Goal: Task Accomplishment & Management: Use online tool/utility

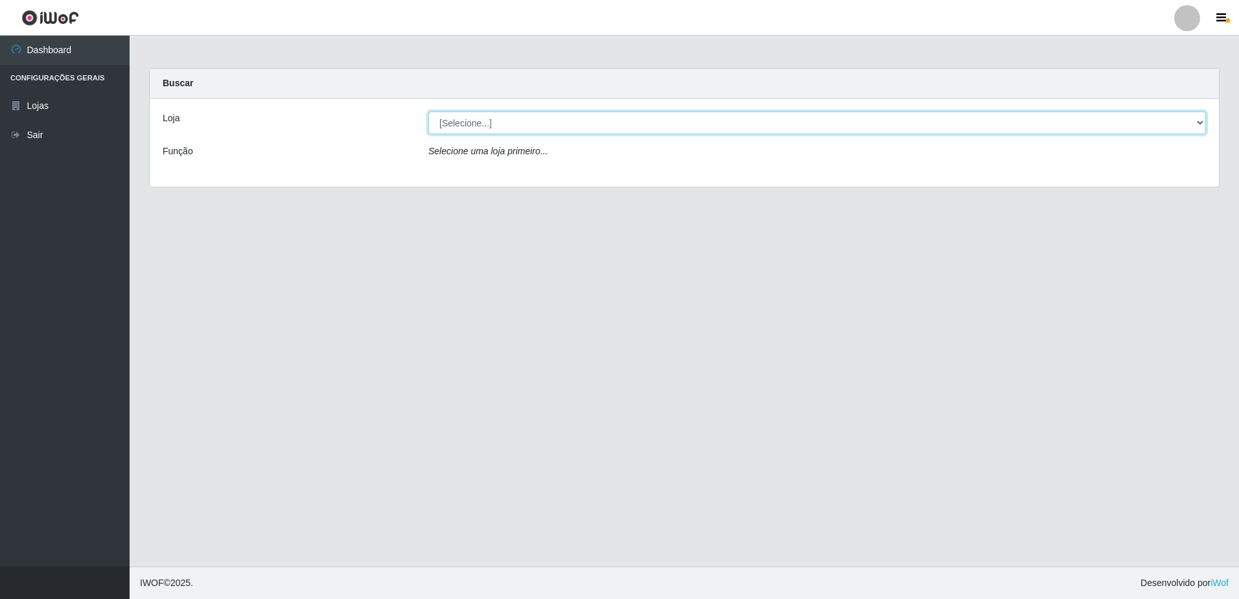
click at [619, 124] on select "[Selecione...] Extrabom - Loja 05 [GEOGRAPHIC_DATA]" at bounding box center [817, 122] width 778 height 23
select select "494"
click at [428, 111] on select "[Selecione...] Extrabom - Loja 05 [GEOGRAPHIC_DATA]" at bounding box center [817, 122] width 778 height 23
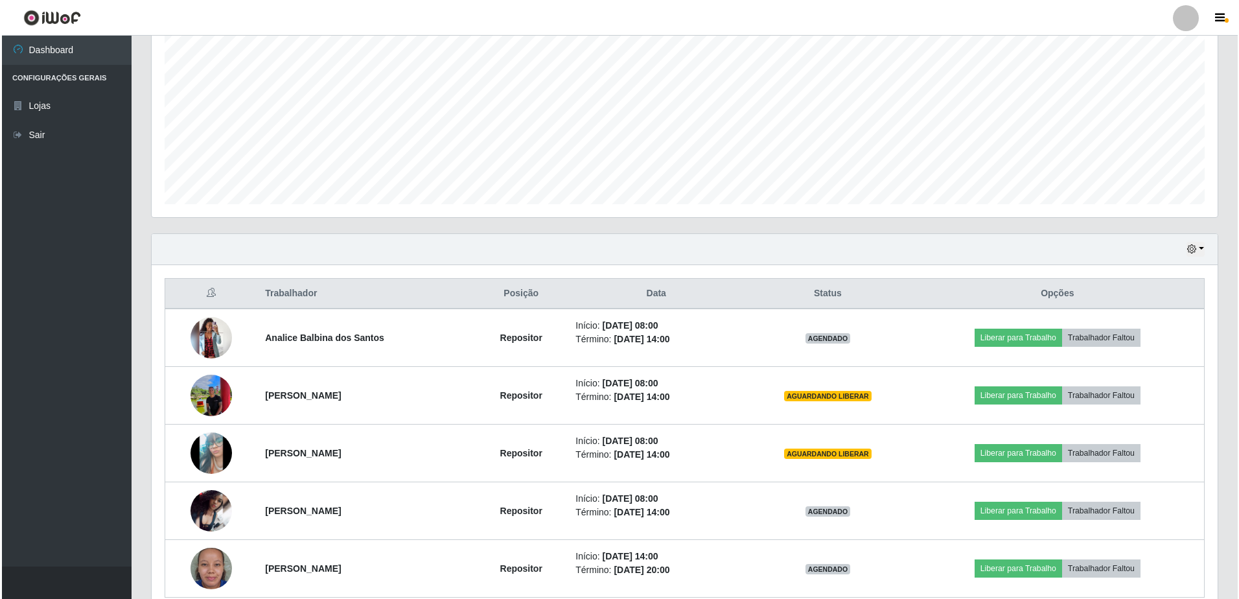
scroll to position [320, 0]
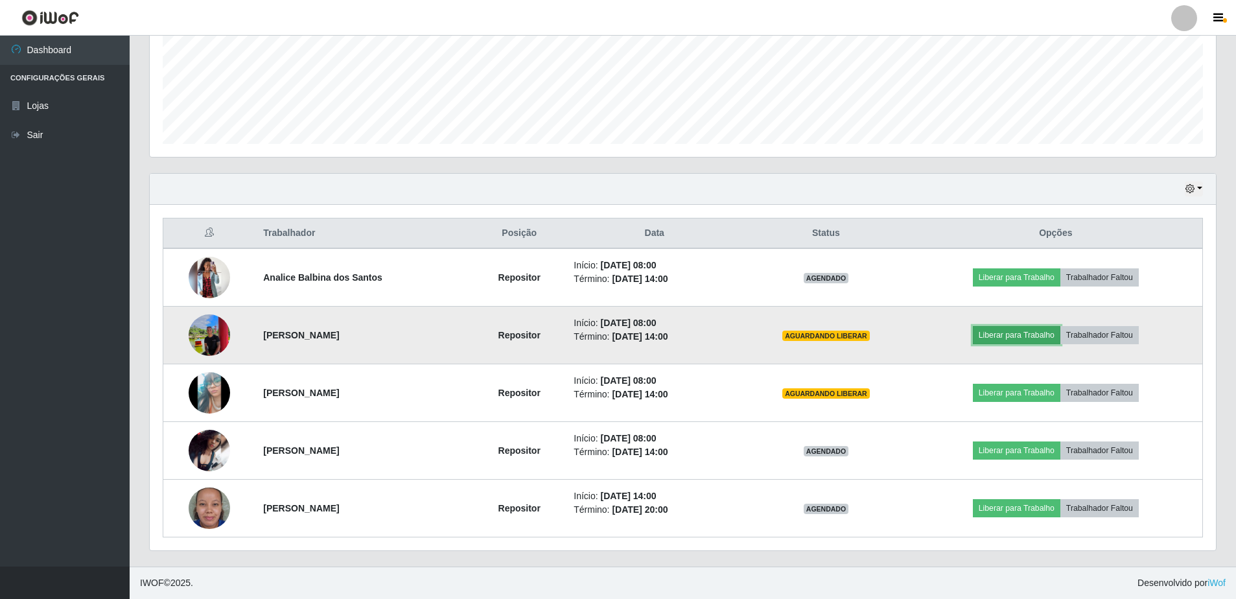
click at [1016, 335] on button "Liberar para Trabalho" at bounding box center [1017, 335] width 88 height 18
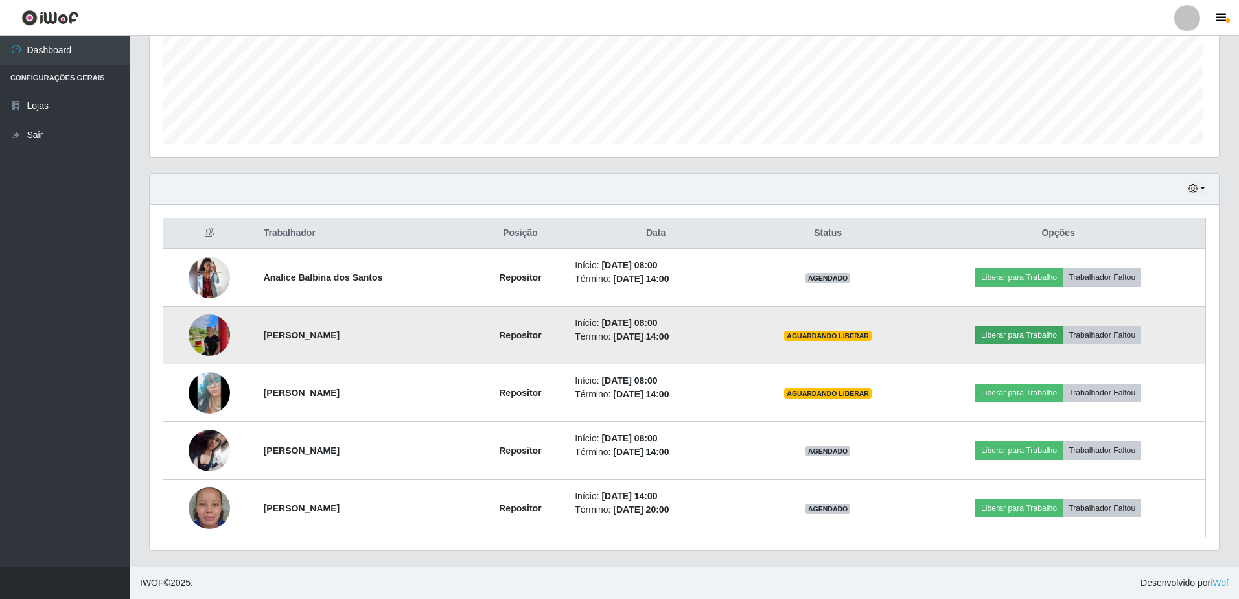
scroll to position [269, 1060]
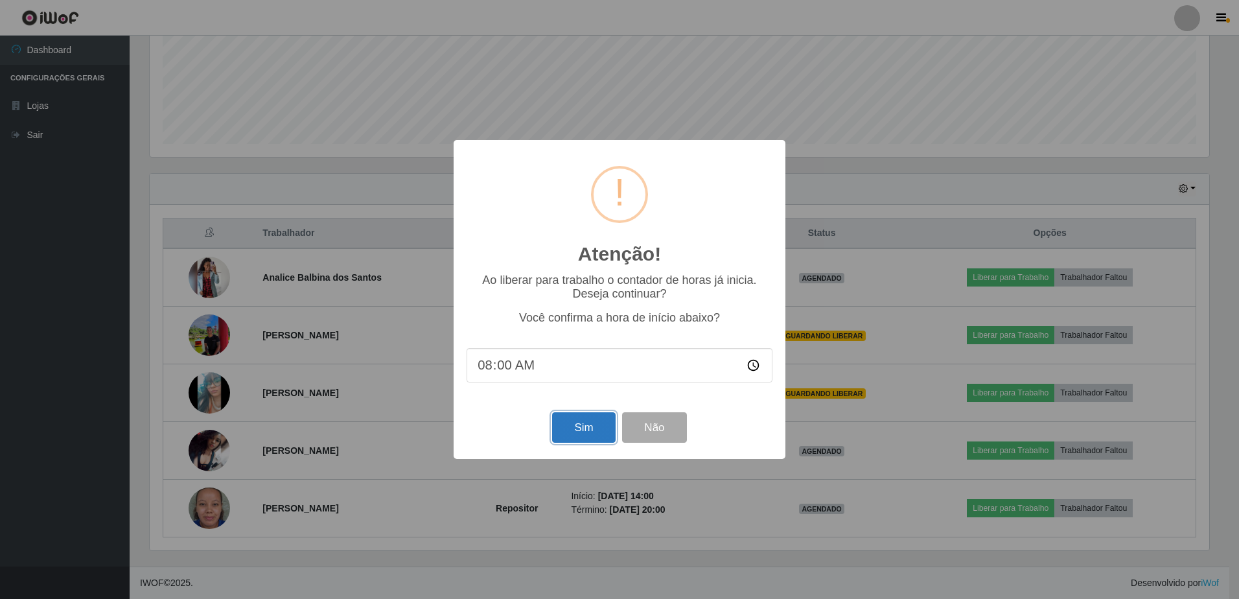
click at [581, 428] on button "Sim" at bounding box center [583, 427] width 63 height 30
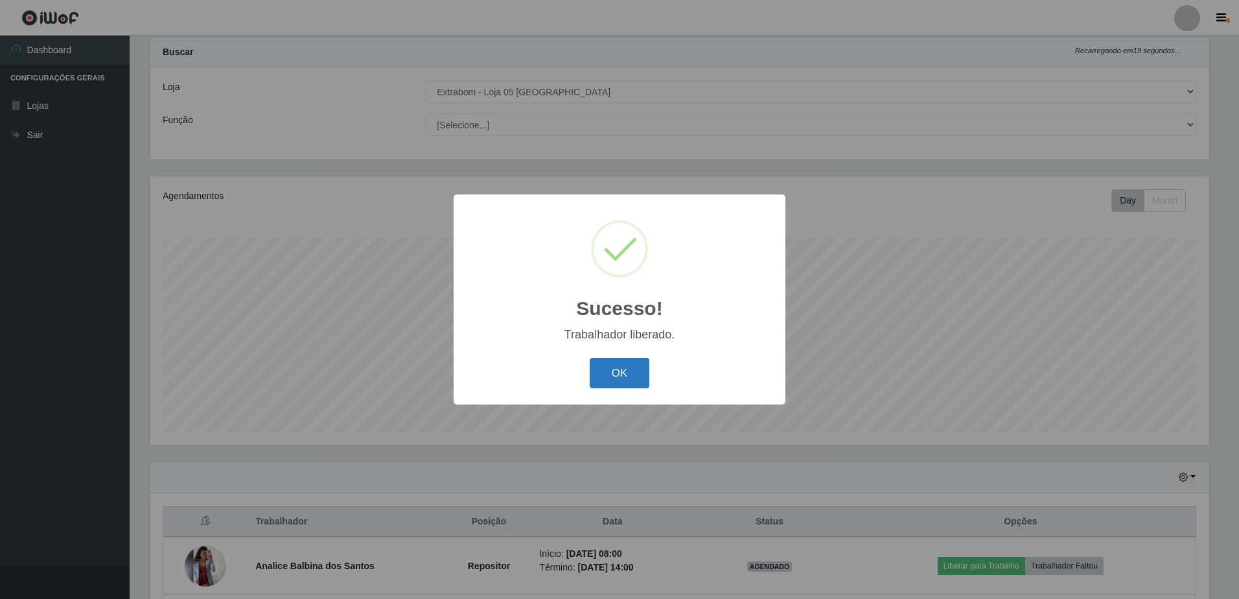
click at [624, 368] on button "OK" at bounding box center [620, 373] width 60 height 30
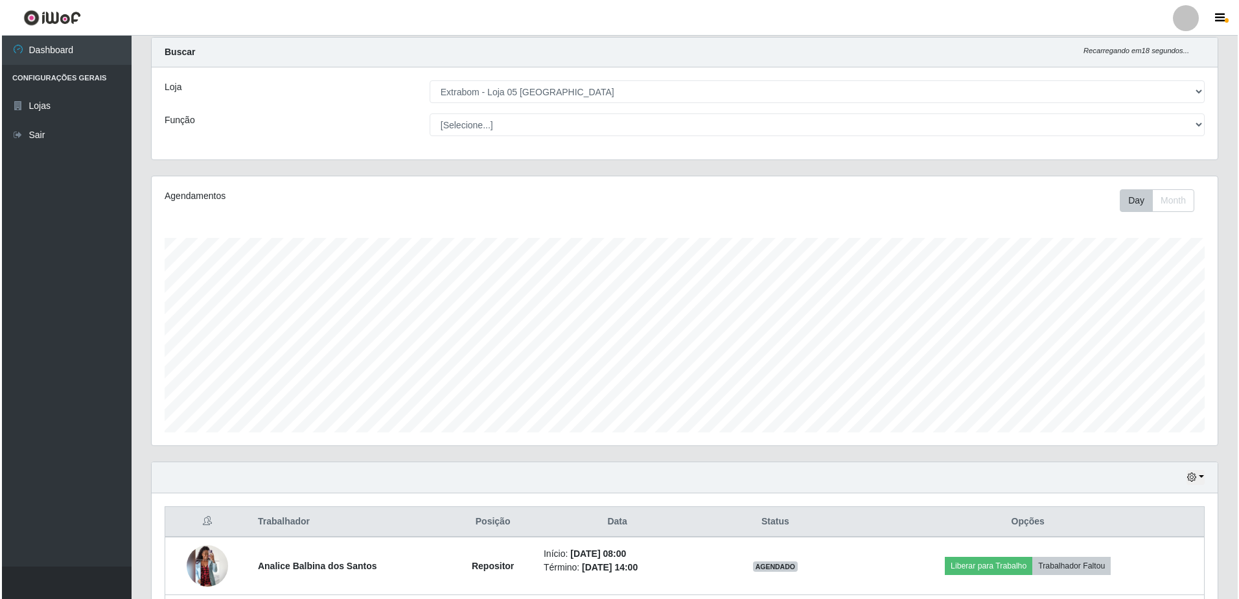
scroll to position [320, 0]
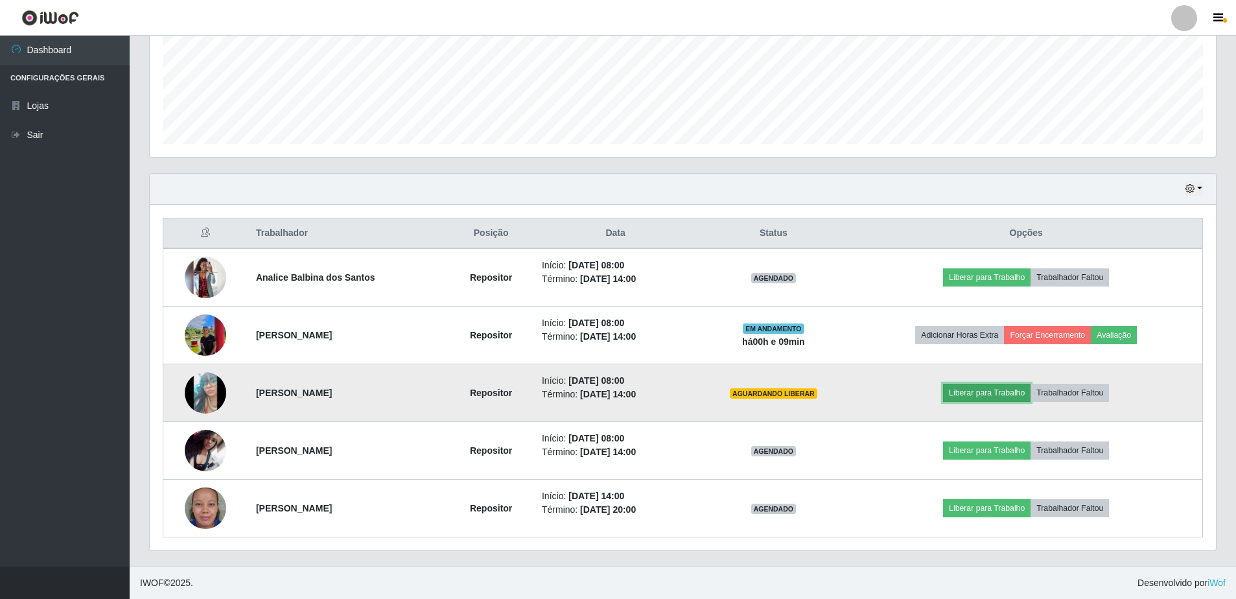
click at [988, 392] on button "Liberar para Trabalho" at bounding box center [987, 393] width 88 height 18
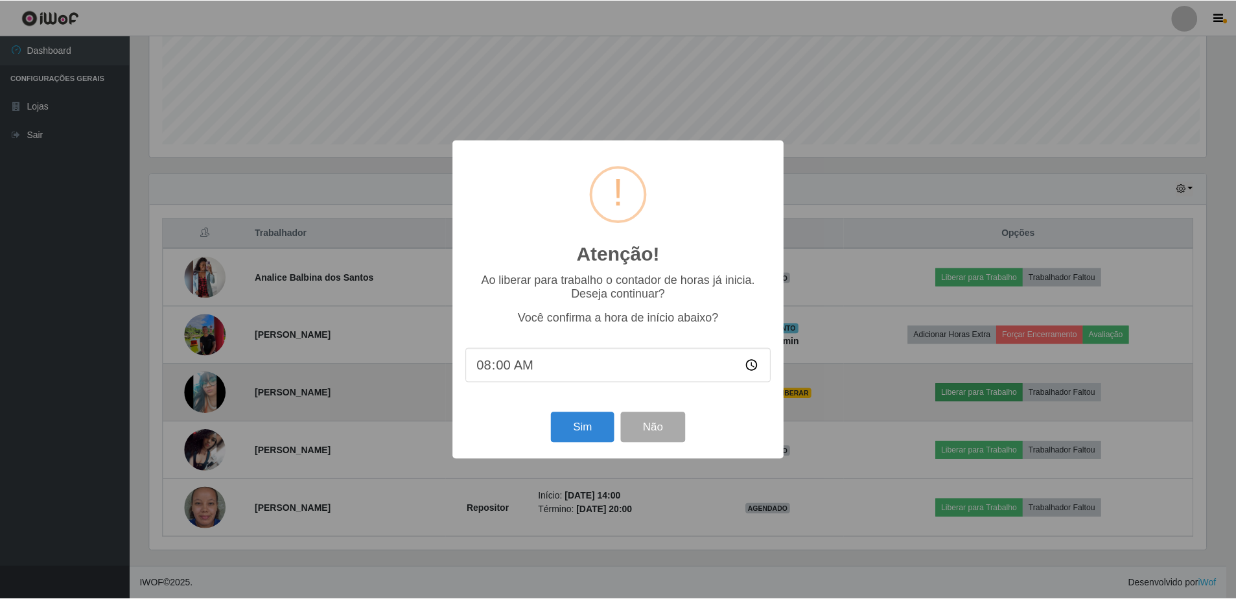
scroll to position [269, 1060]
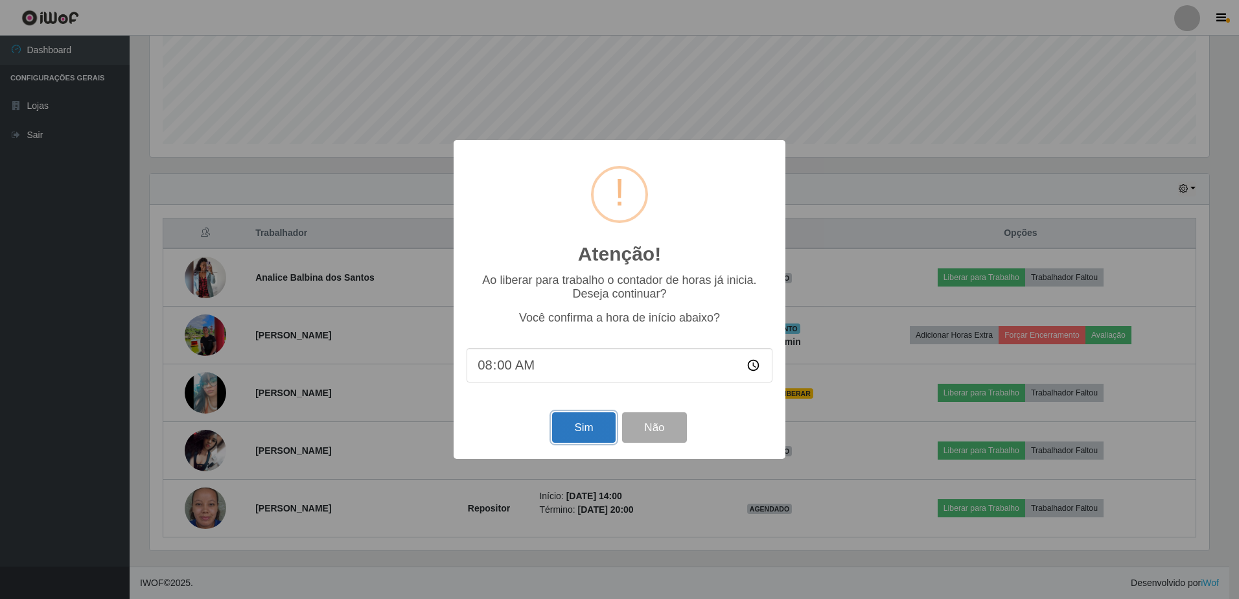
click at [583, 428] on button "Sim" at bounding box center [583, 427] width 63 height 30
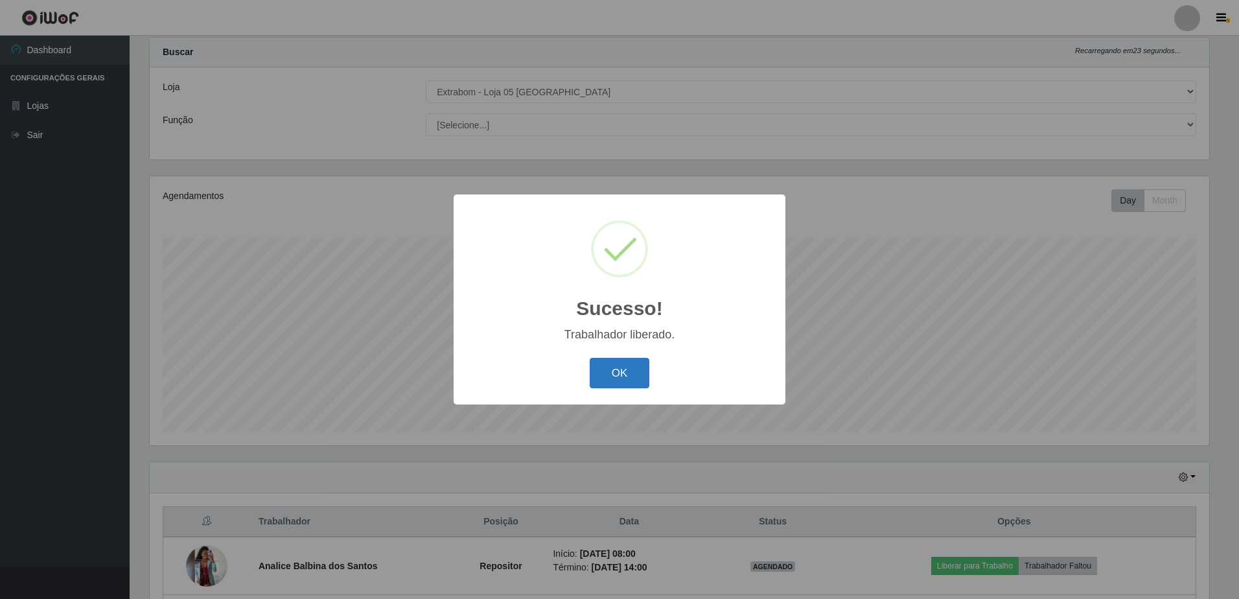
click at [630, 374] on button "OK" at bounding box center [620, 373] width 60 height 30
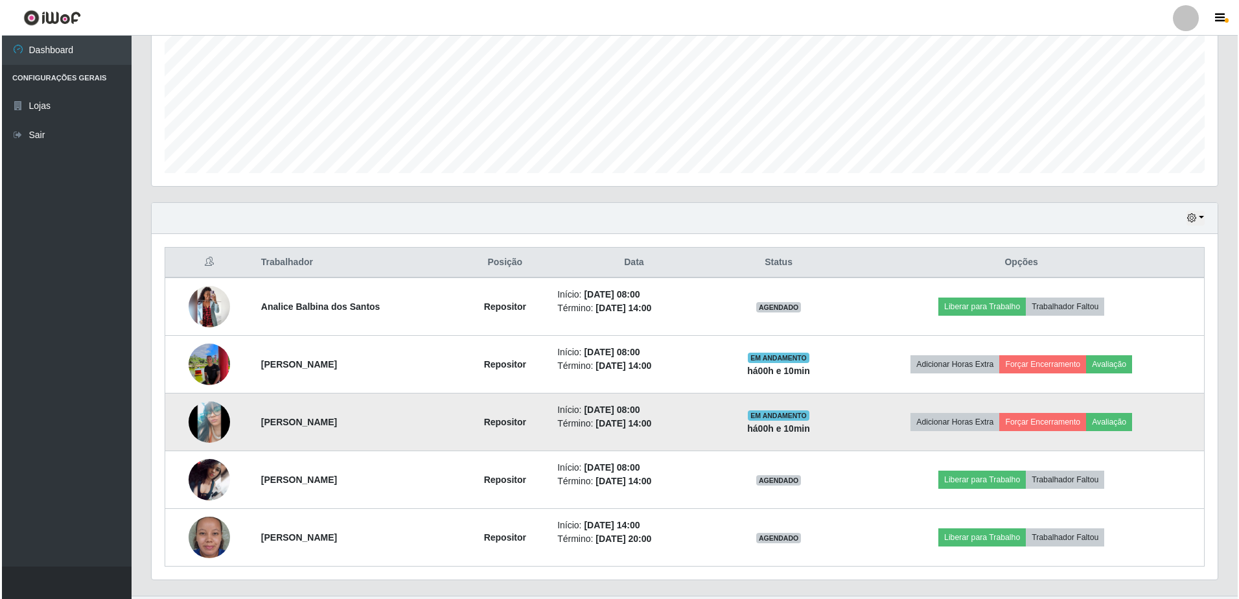
scroll to position [320, 0]
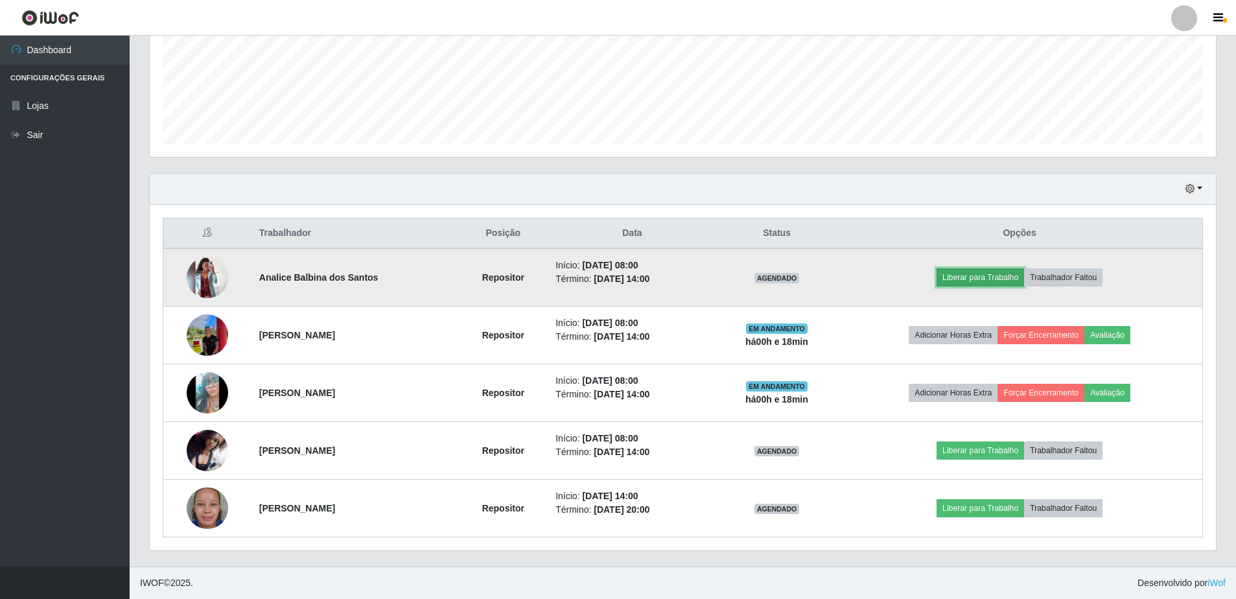
click at [974, 274] on button "Liberar para Trabalho" at bounding box center [981, 277] width 88 height 18
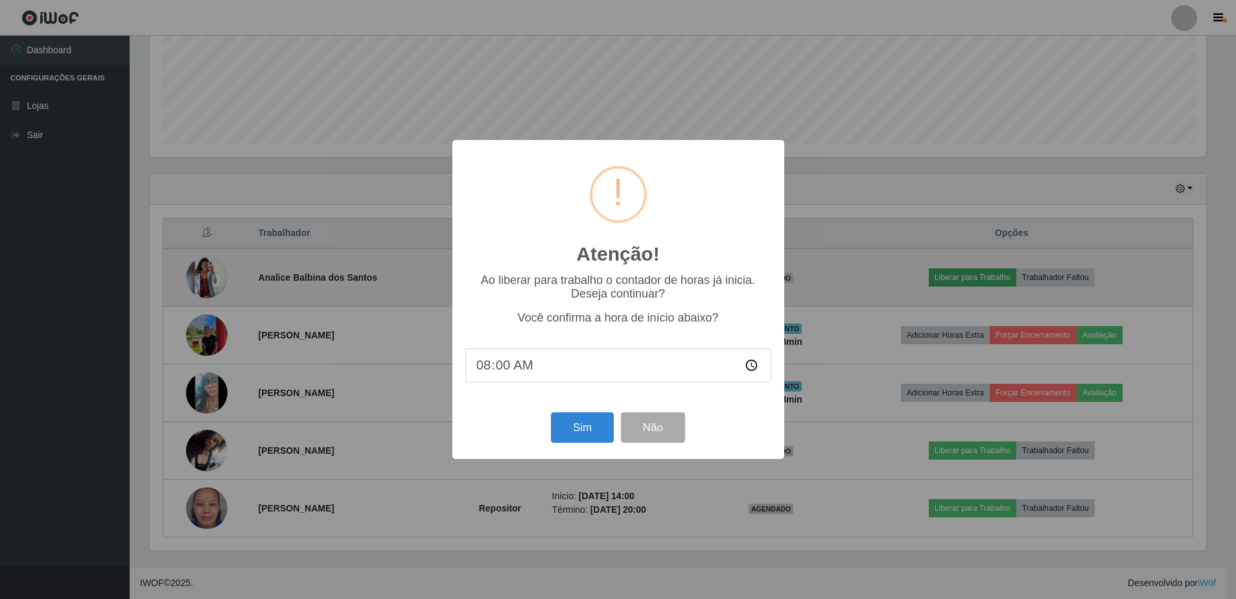
scroll to position [269, 1060]
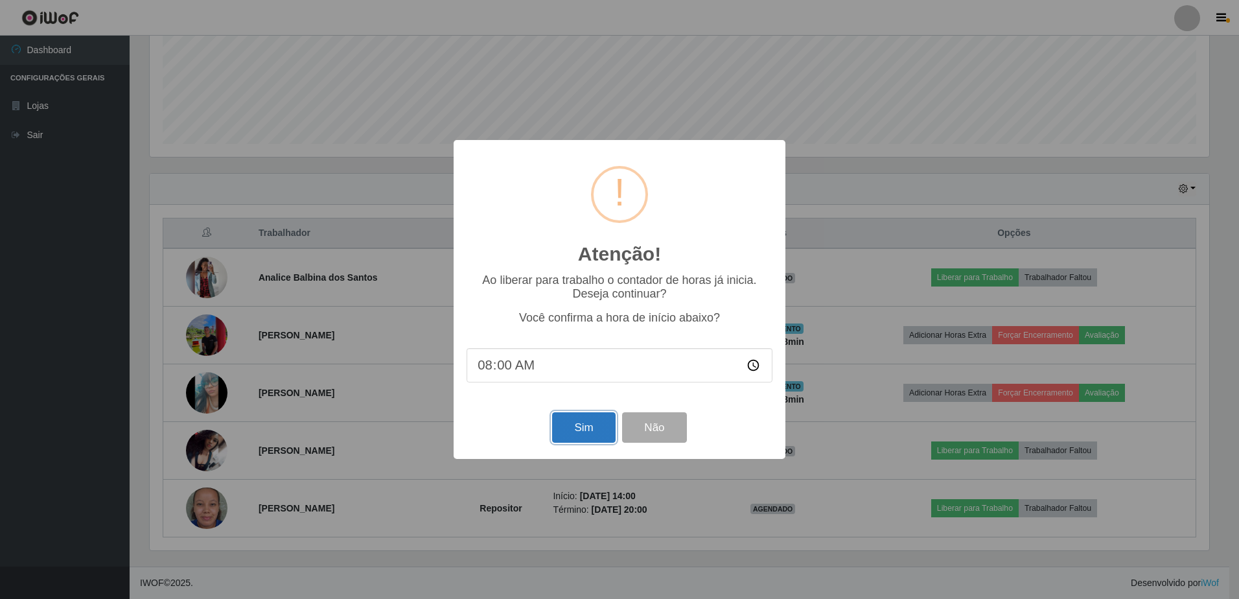
click at [586, 432] on button "Sim" at bounding box center [583, 427] width 63 height 30
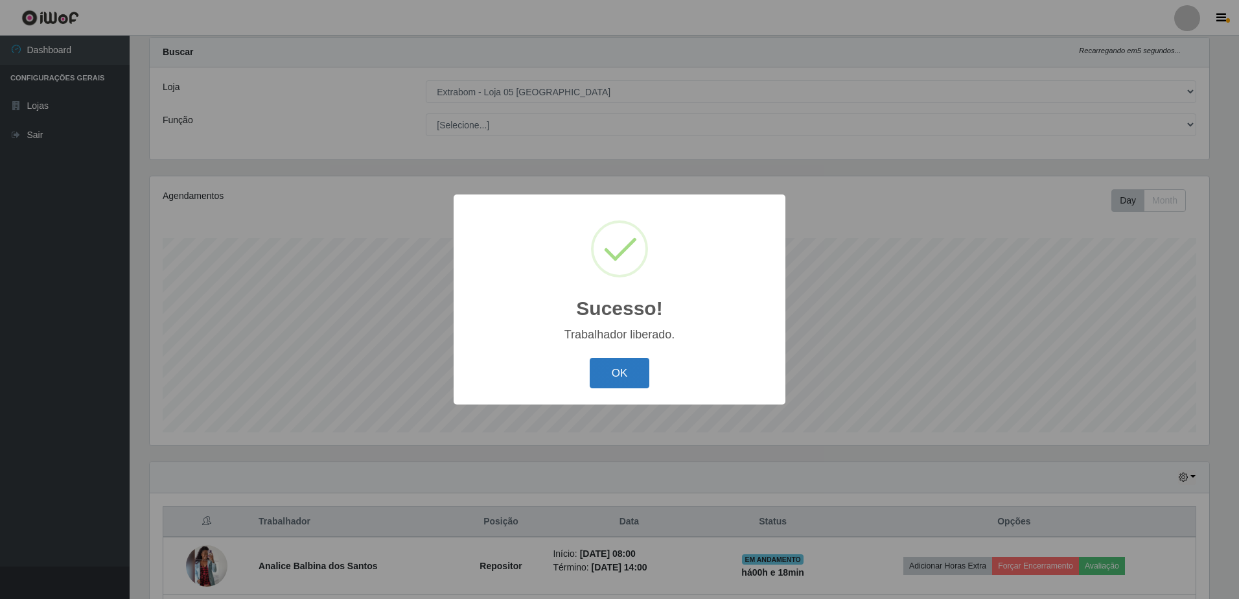
click at [613, 377] on button "OK" at bounding box center [620, 373] width 60 height 30
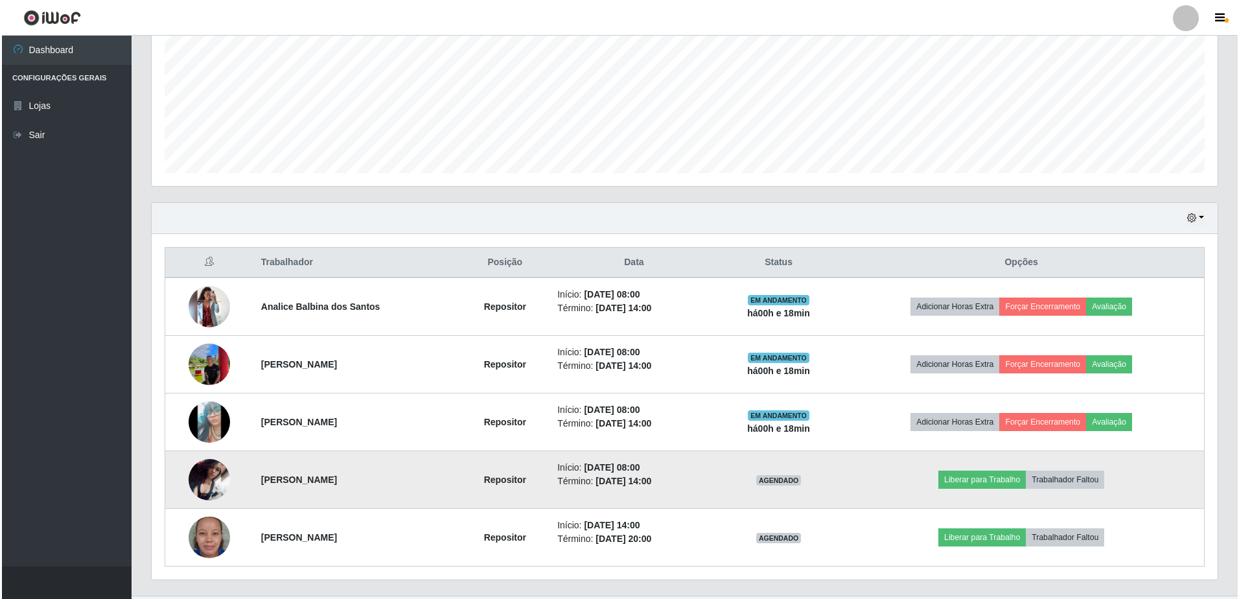
scroll to position [320, 0]
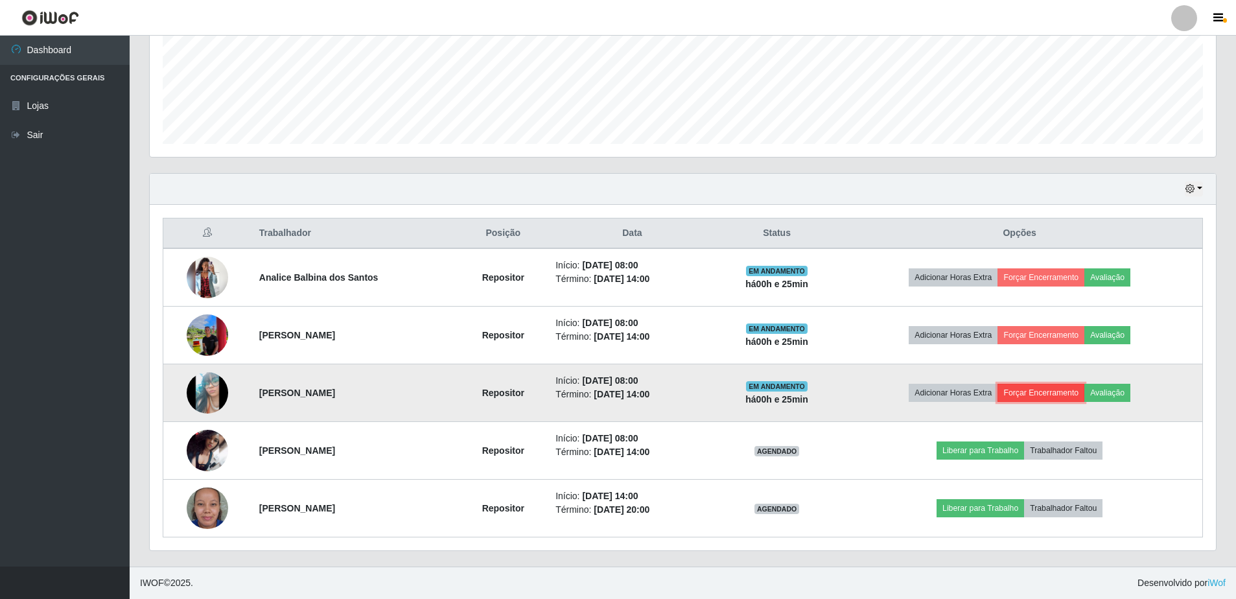
click at [1069, 391] on button "Forçar Encerramento" at bounding box center [1041, 393] width 87 height 18
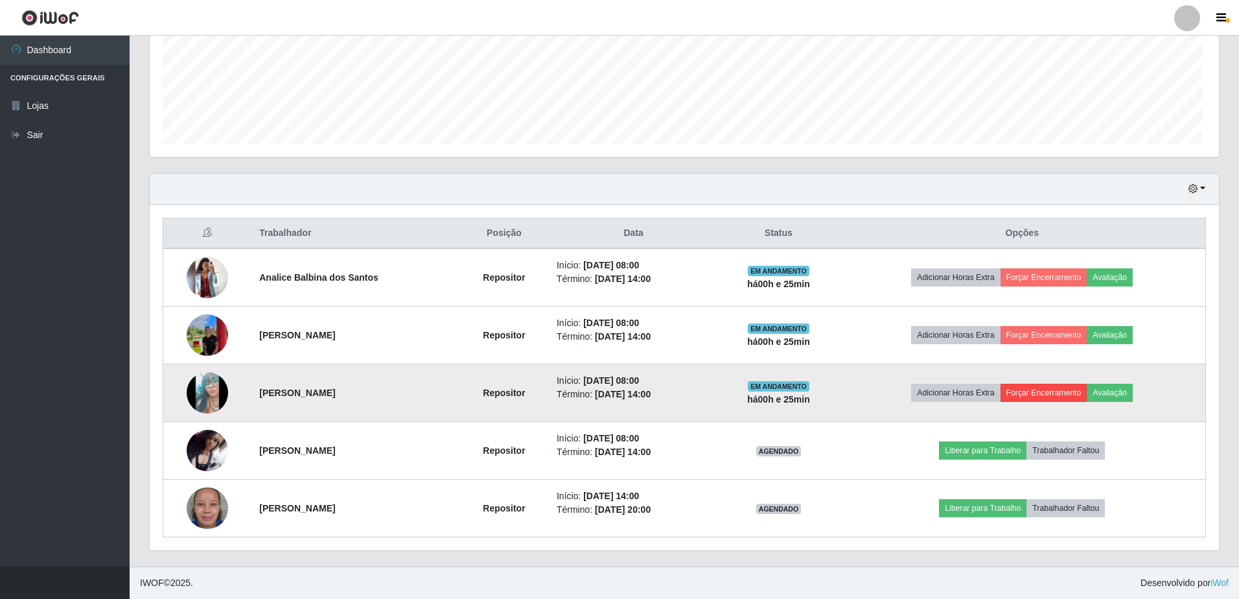
scroll to position [269, 1060]
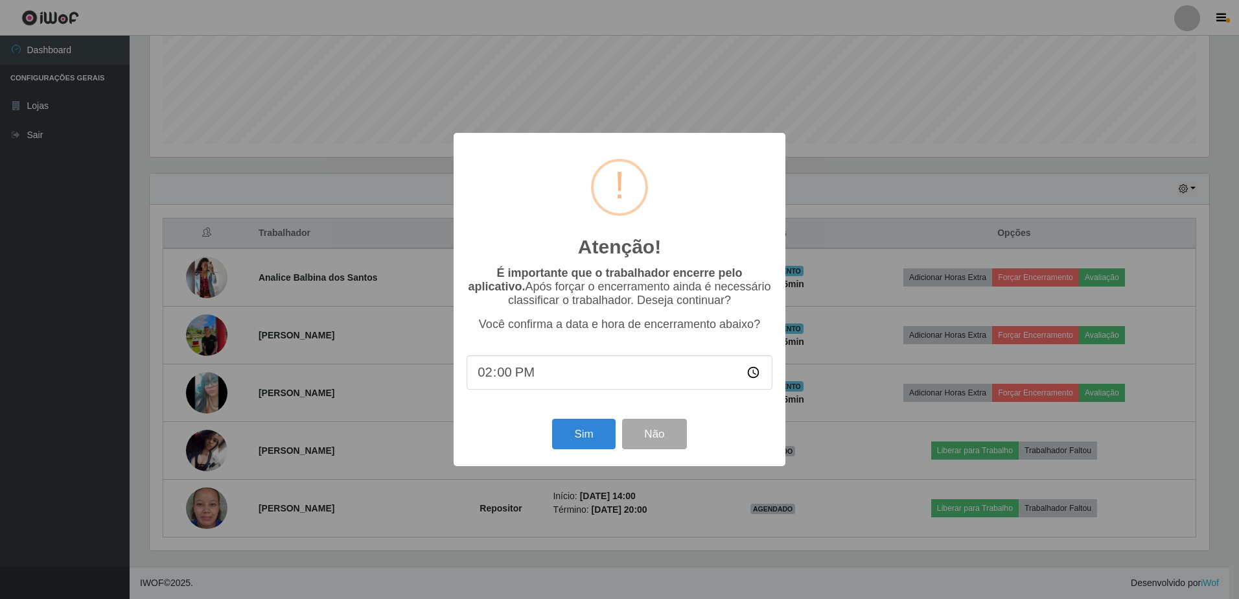
click at [515, 375] on input "14:00" at bounding box center [620, 372] width 306 height 34
click at [506, 373] on input "time" at bounding box center [620, 372] width 306 height 34
click at [484, 378] on input "time" at bounding box center [620, 372] width 306 height 34
type input "00:25"
click at [581, 435] on button "Sim" at bounding box center [583, 434] width 63 height 30
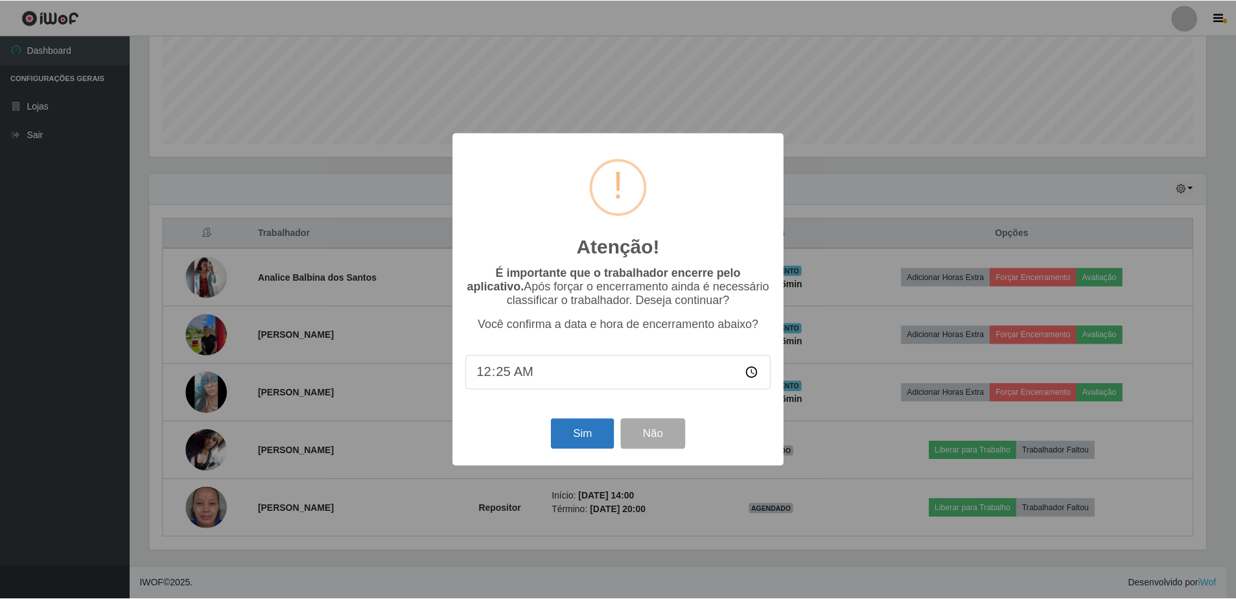
scroll to position [647890, 647099]
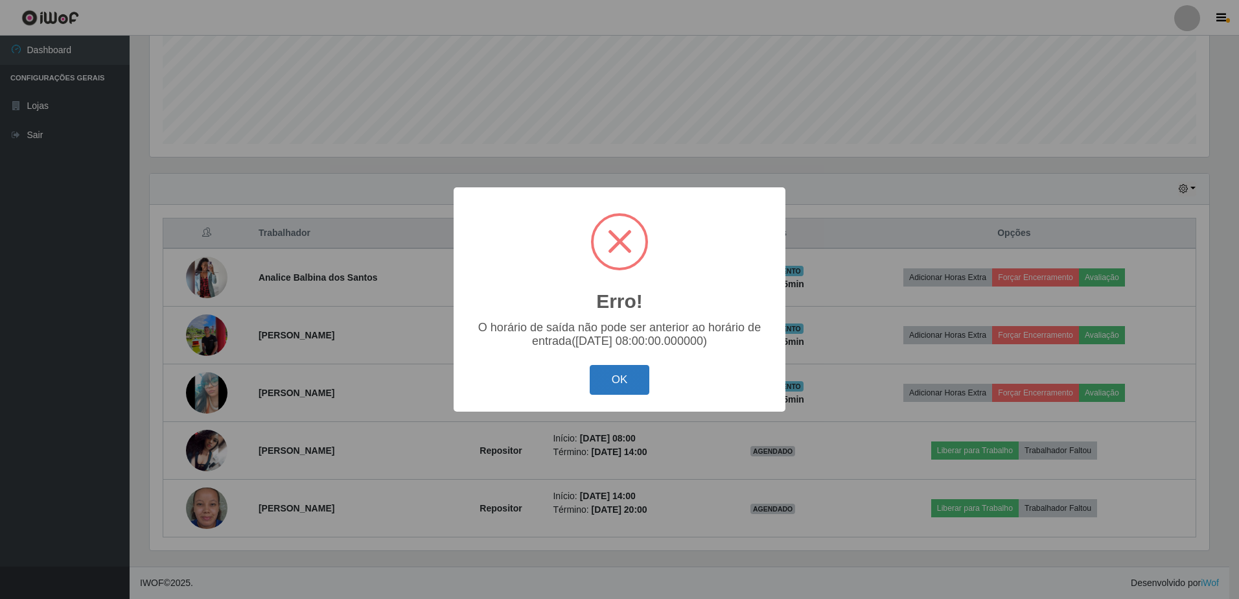
click at [618, 382] on button "OK" at bounding box center [620, 380] width 60 height 30
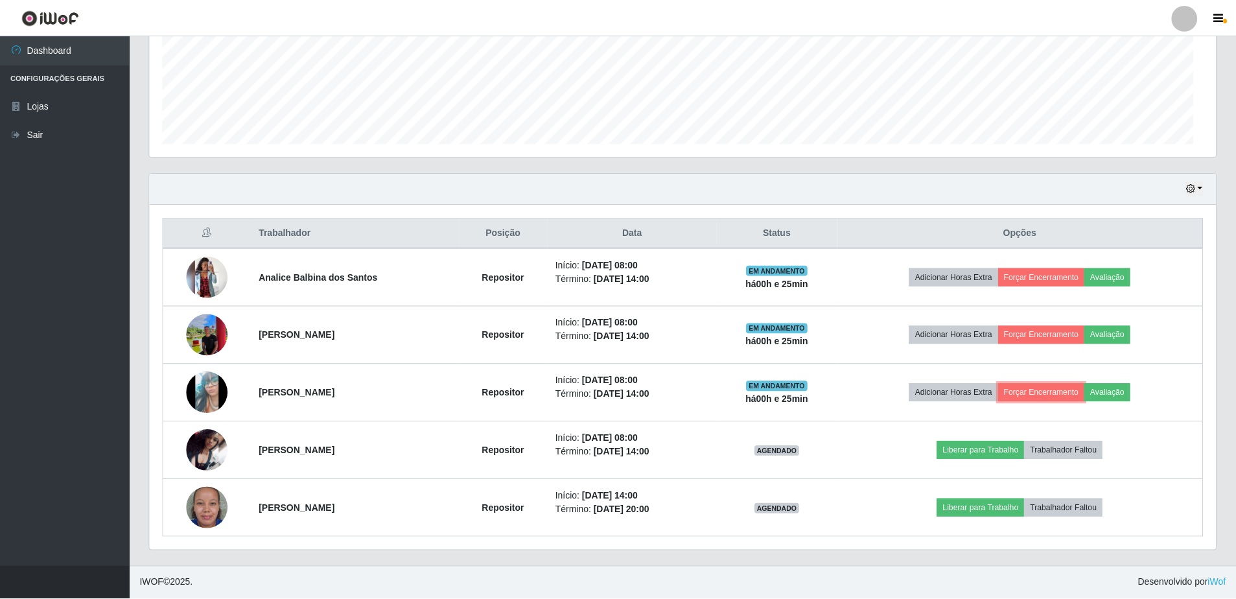
scroll to position [269, 1066]
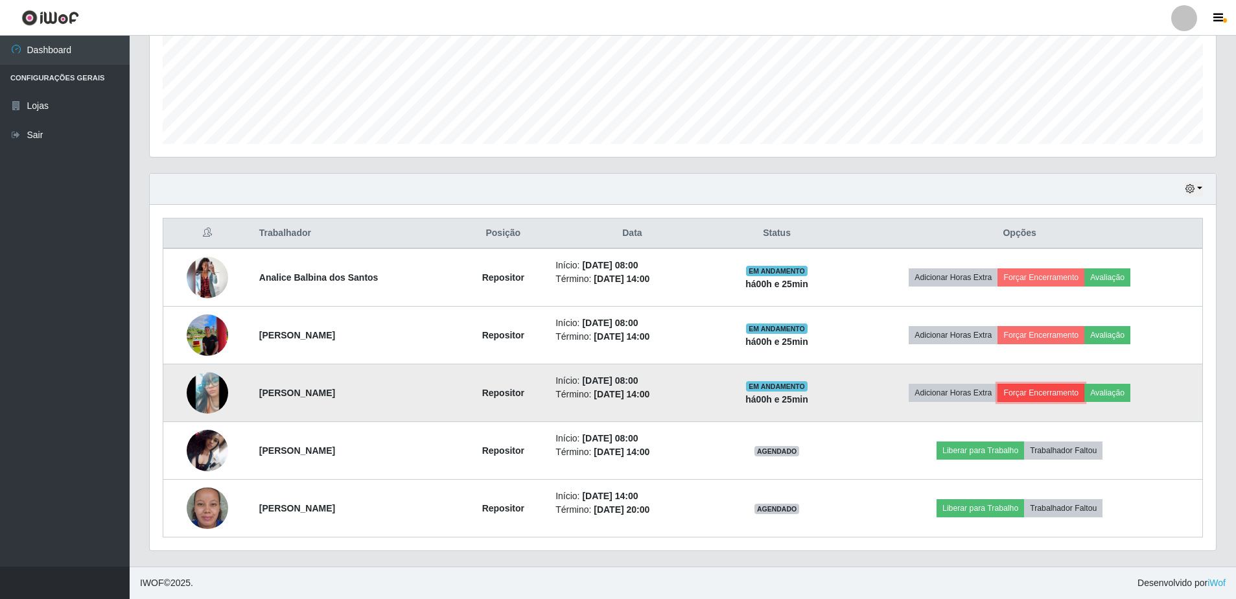
click at [1069, 390] on button "Forçar Encerramento" at bounding box center [1041, 393] width 87 height 18
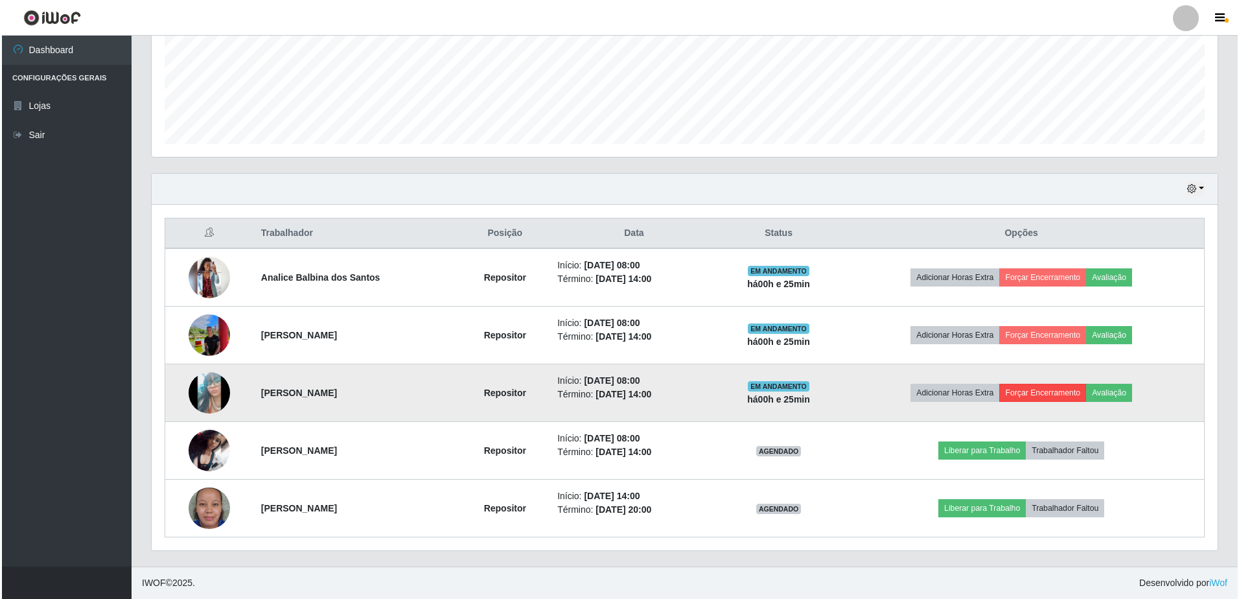
scroll to position [269, 1060]
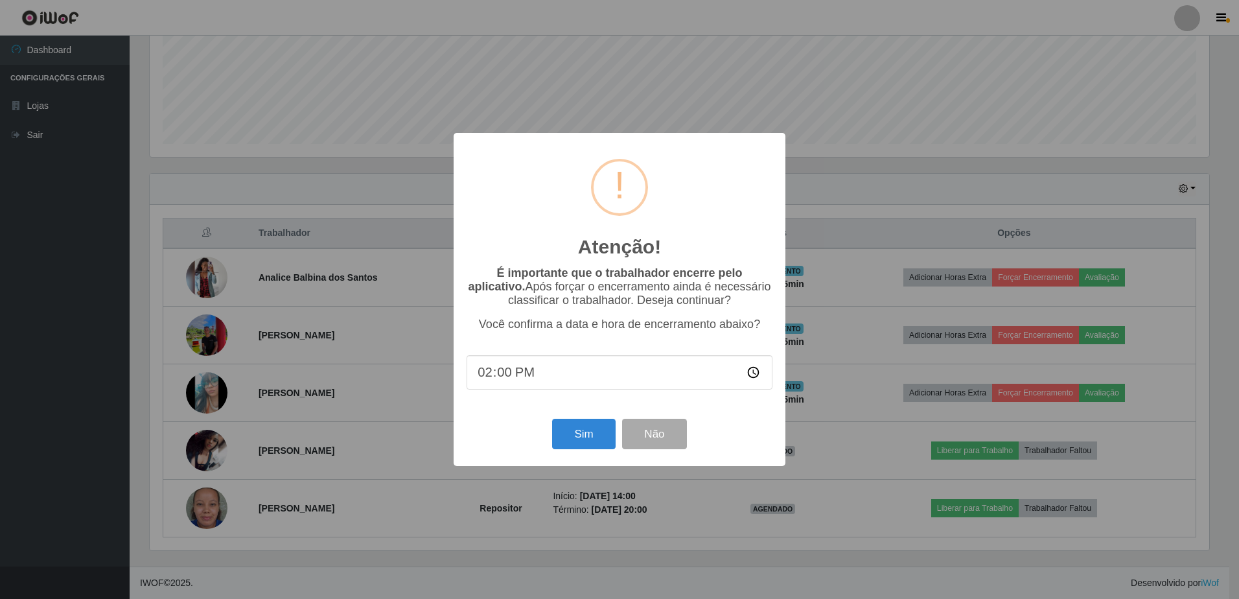
click at [507, 378] on input "14:00" at bounding box center [620, 372] width 306 height 34
type input "14:25"
click at [491, 375] on input "14:25" at bounding box center [620, 372] width 306 height 34
type input "00:25"
click at [583, 432] on button "Sim" at bounding box center [583, 434] width 63 height 30
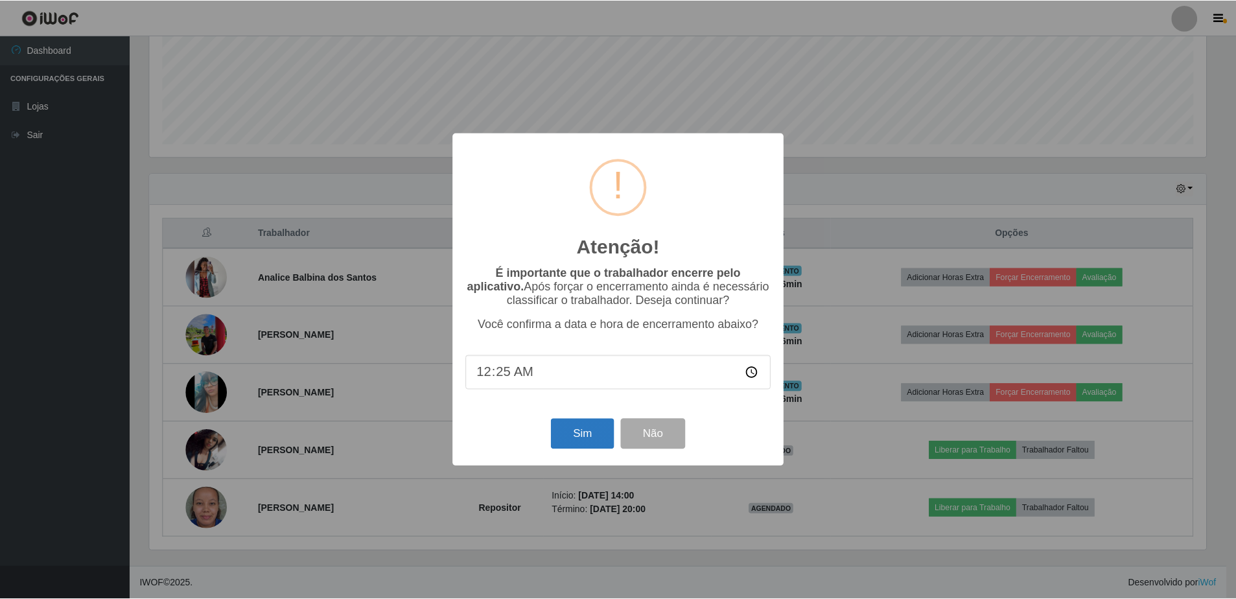
scroll to position [647890, 647099]
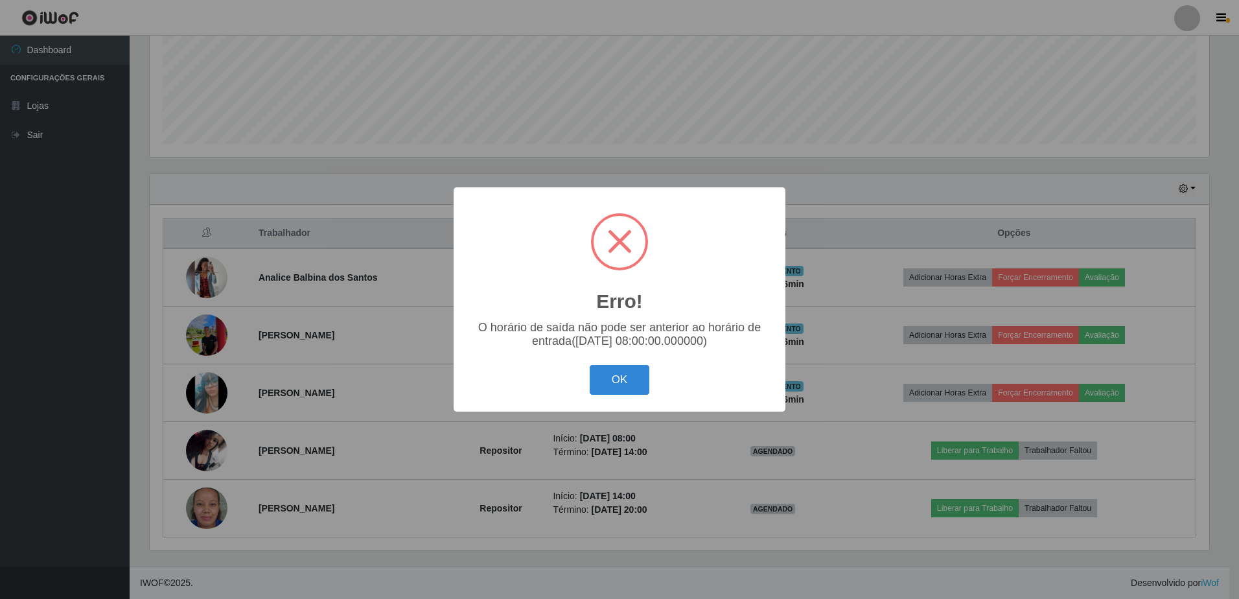
click at [615, 379] on button "OK" at bounding box center [620, 380] width 60 height 30
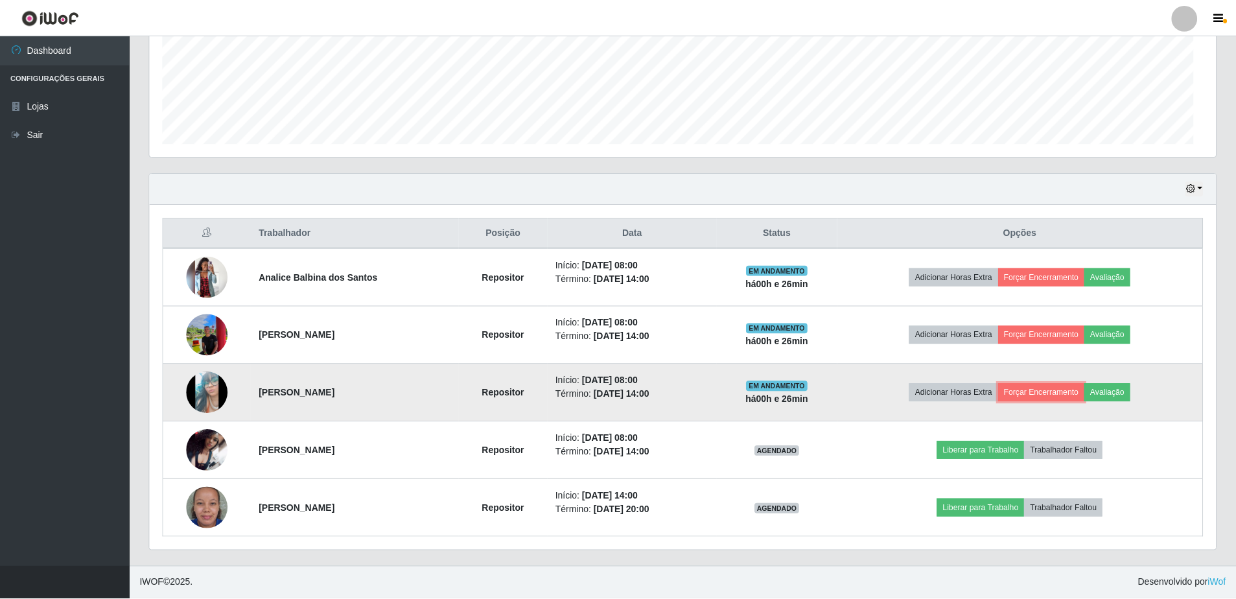
scroll to position [269, 1066]
click at [1073, 395] on button "Forçar Encerramento" at bounding box center [1041, 393] width 87 height 18
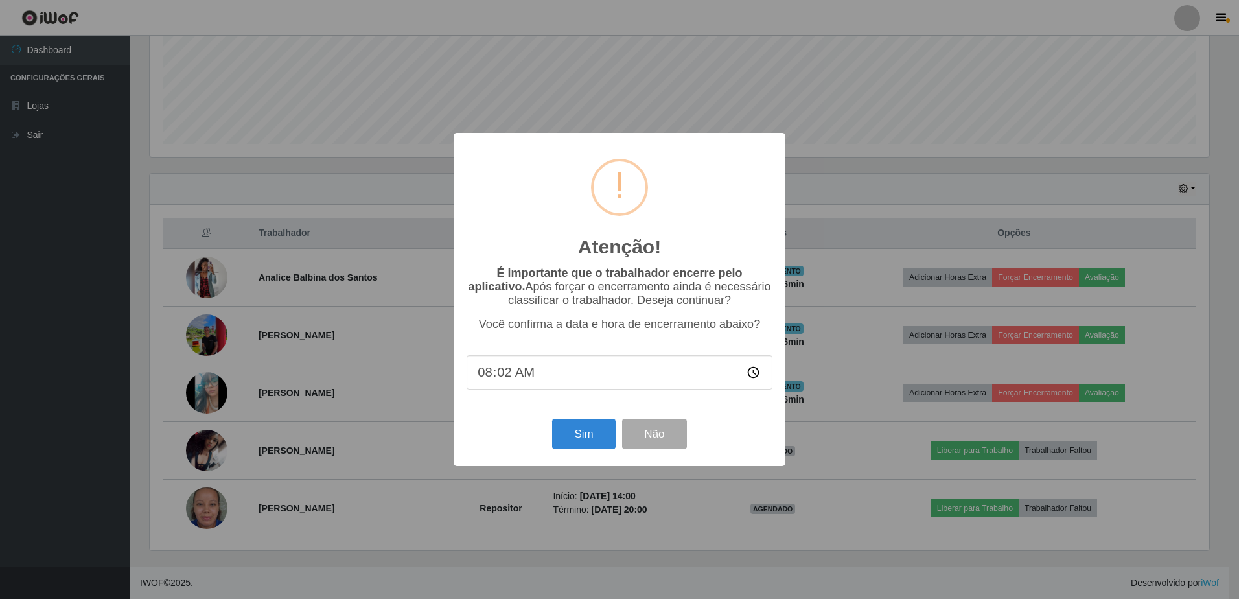
type input "08:26"
click at [585, 438] on button "Sim" at bounding box center [583, 434] width 63 height 30
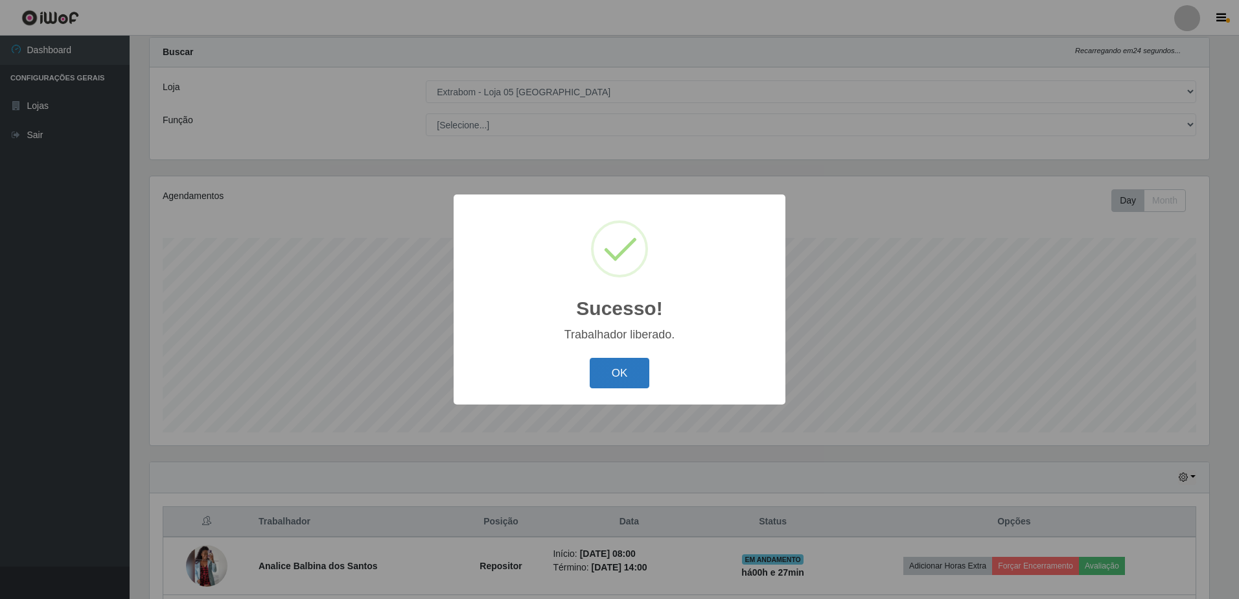
click at [611, 375] on button "OK" at bounding box center [620, 373] width 60 height 30
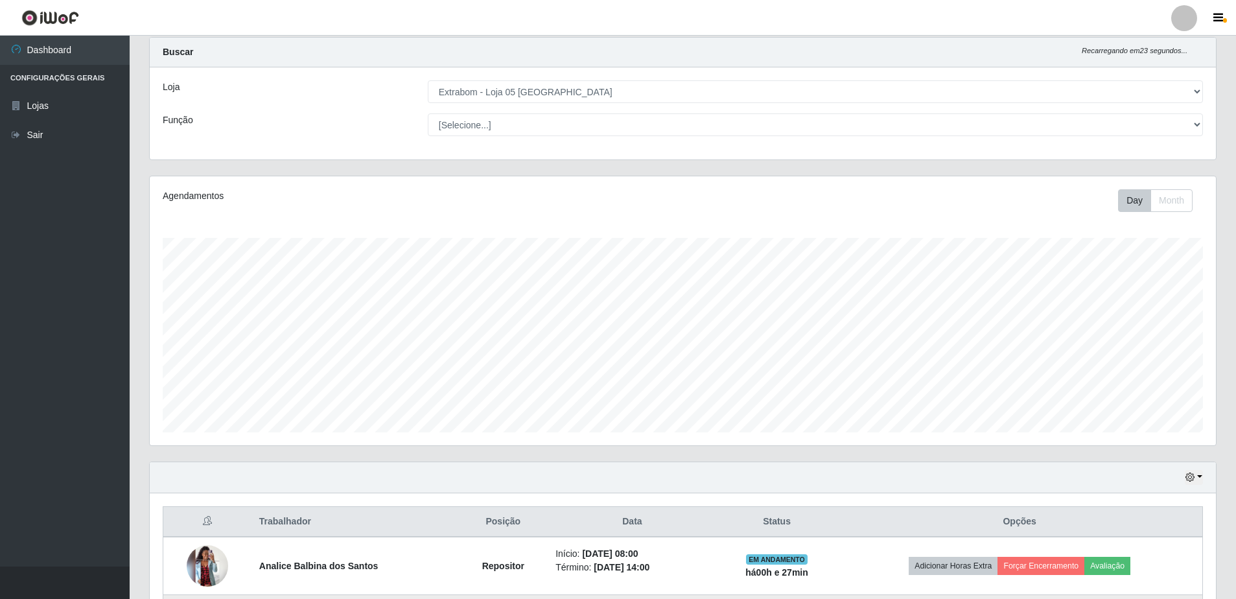
scroll to position [262, 0]
